Goal: Task Accomplishment & Management: Complete application form

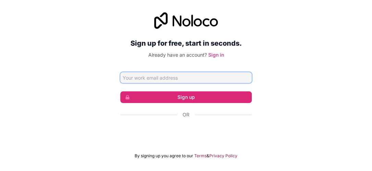
click at [200, 75] on input "Email address" at bounding box center [186, 77] width 132 height 11
type input "[EMAIL_ADDRESS][DOMAIN_NAME]"
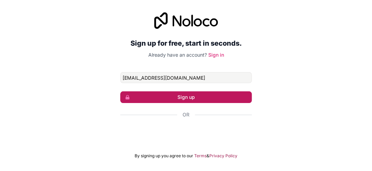
click at [192, 99] on button "Sign up" at bounding box center [186, 97] width 132 height 12
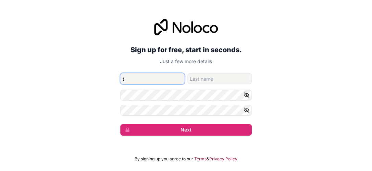
click at [135, 80] on input "t" at bounding box center [152, 78] width 64 height 11
type input "[PERSON_NAME]"
click at [198, 72] on div "Sign up for free, start in seconds. Just a few more details [EMAIL_ADDRESS][DOM…" at bounding box center [186, 77] width 132 height 117
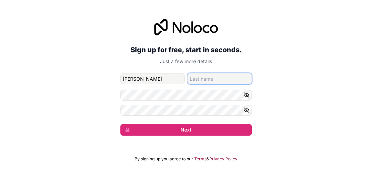
click at [200, 77] on input "family-name" at bounding box center [219, 78] width 64 height 11
type input "kato"
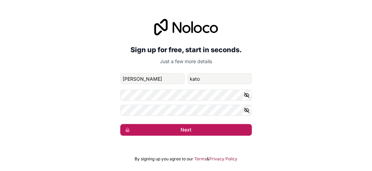
click at [181, 127] on button "Next" at bounding box center [186, 130] width 132 height 12
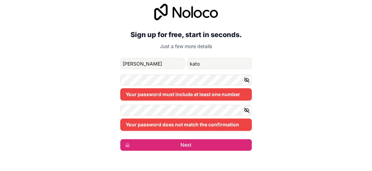
click at [247, 79] on icon "button" at bounding box center [247, 80] width 6 height 6
